Goal: Navigation & Orientation: Find specific page/section

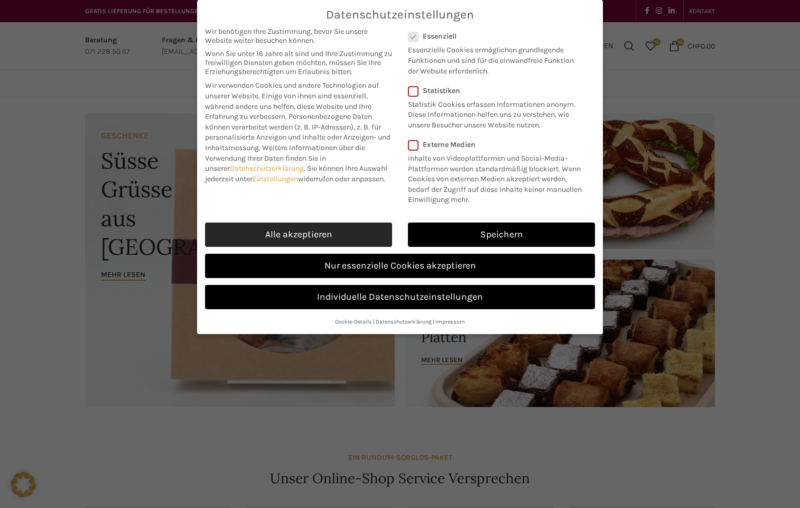
click at [335, 240] on link "Alle akzeptieren" at bounding box center [298, 234] width 187 height 24
checkbox input "true"
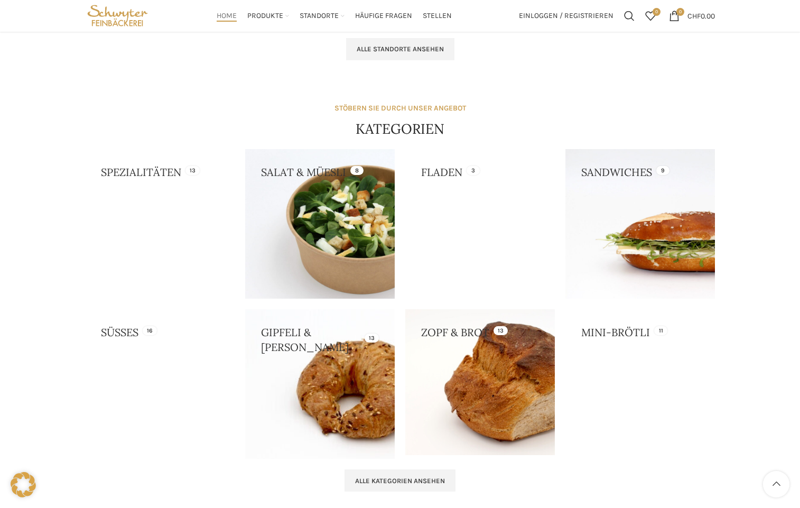
scroll to position [831, 0]
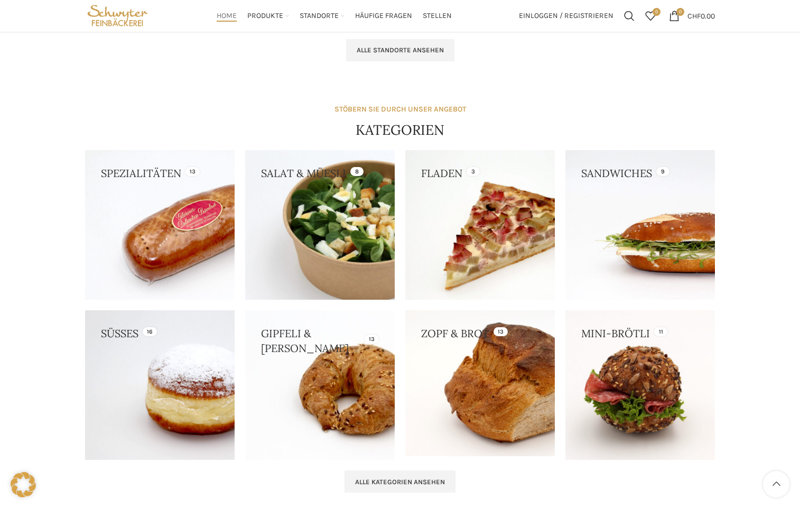
click at [353, 169] on link at bounding box center [319, 224] width 149 height 149
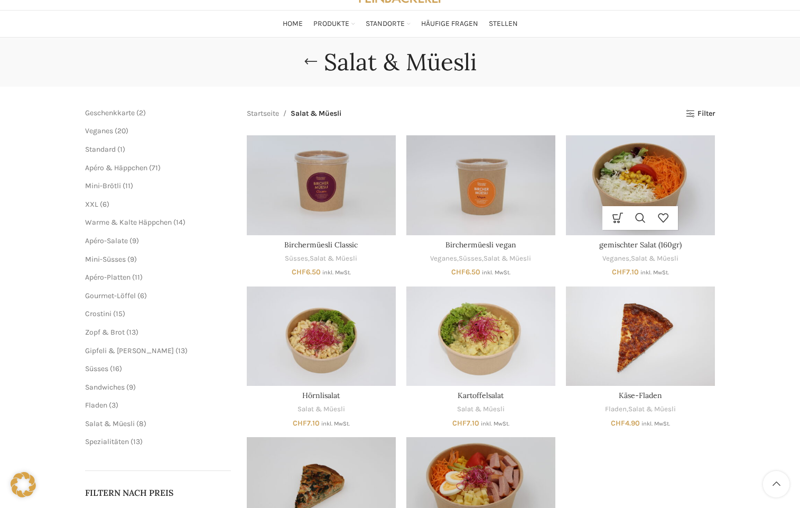
scroll to position [54, 0]
